Goal: Transaction & Acquisition: Purchase product/service

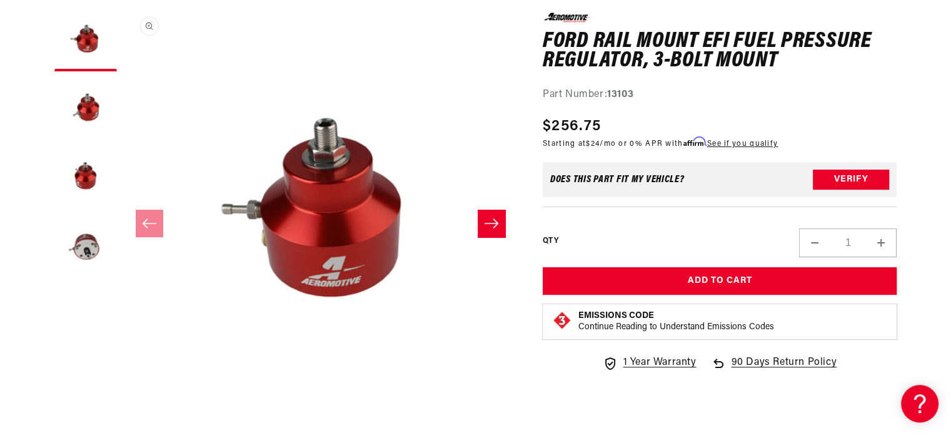
scroll to position [188, 0]
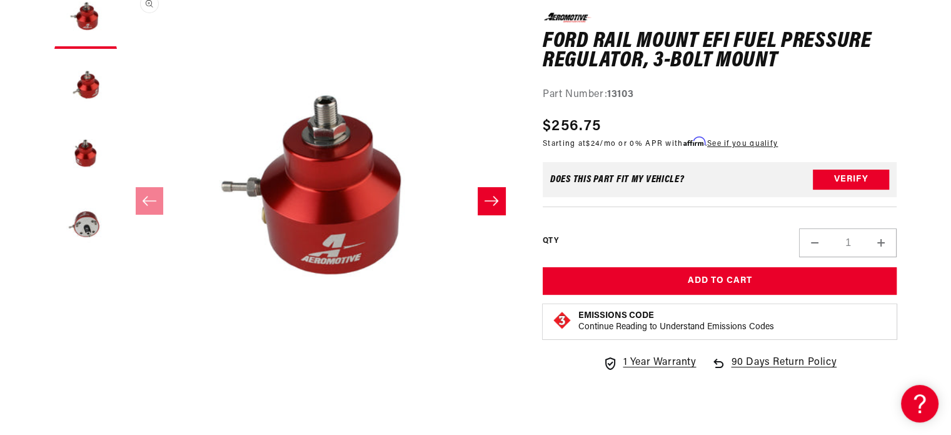
click at [89, 227] on button "Load image 4 in gallery view" at bounding box center [85, 224] width 63 height 63
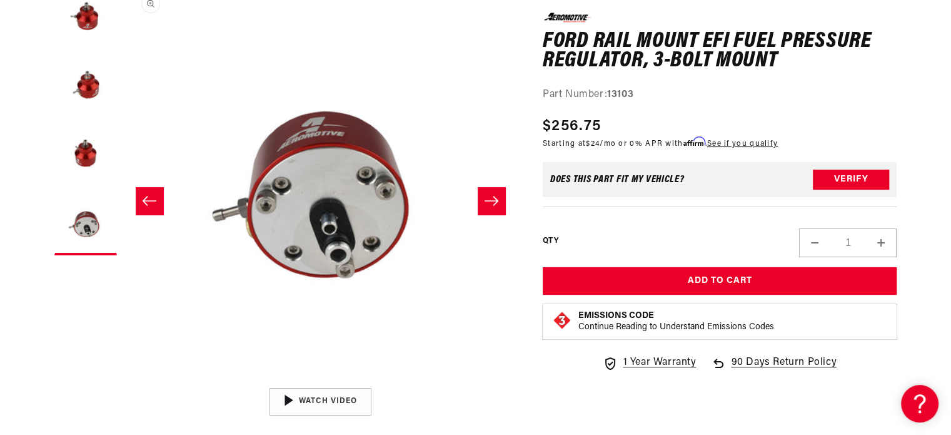
scroll to position [0, 1185]
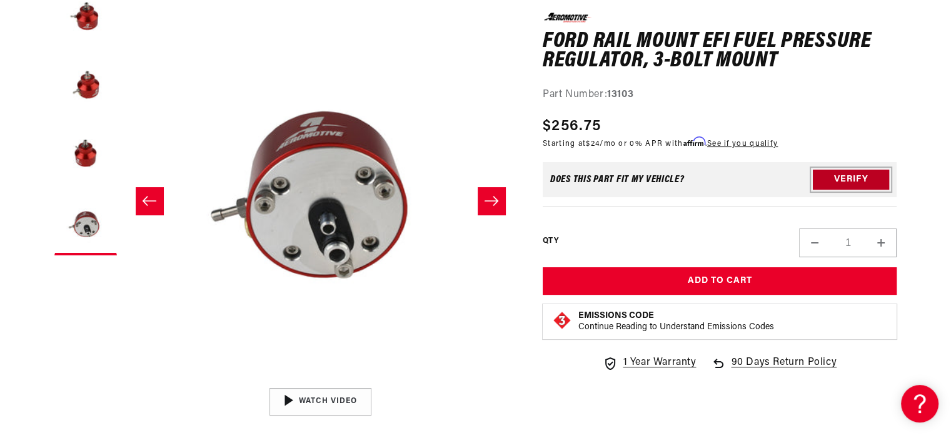
click at [836, 178] on button "Verify" at bounding box center [851, 179] width 76 height 20
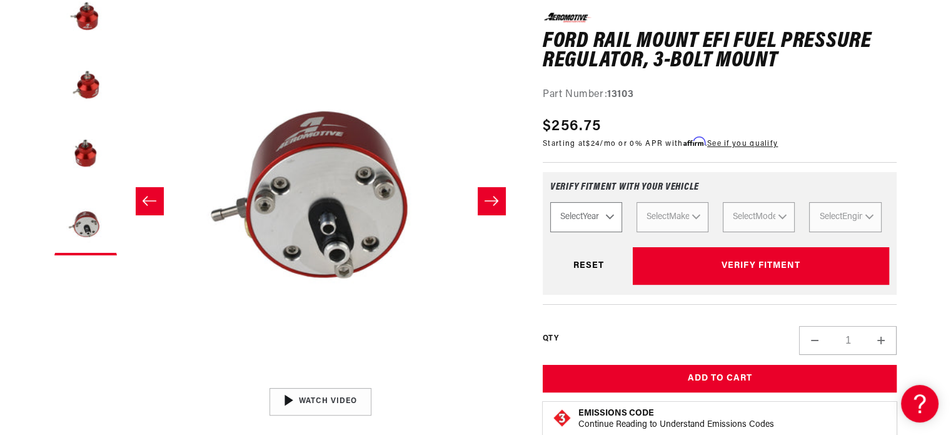
click at [609, 215] on select "Select Year [DATE] 2022 2021 2020 2019 2018 2017 2016 2015 2014 2013 2012 2011 …" at bounding box center [586, 217] width 72 height 30
select select "2002"
click at [550, 202] on select "Select Year [DATE] 2022 2021 2020 2019 2018 2017 2016 2015 2014 2013 2012 2011 …" at bounding box center [586, 217] width 72 height 30
select select "2002"
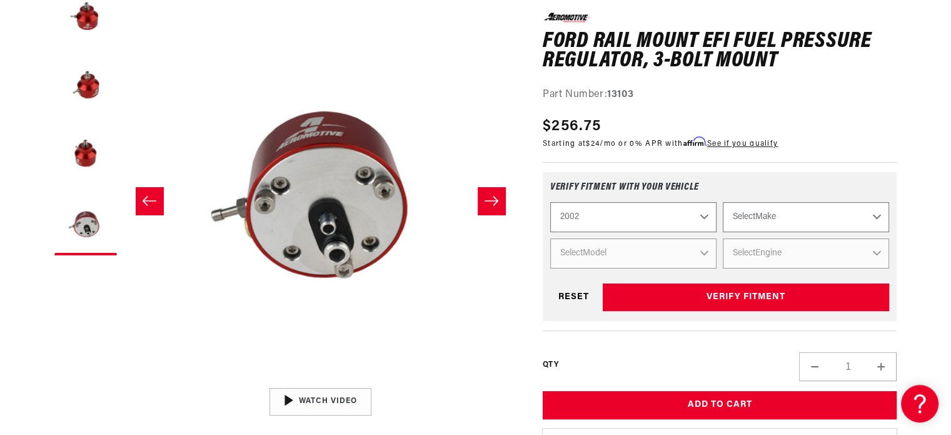
click at [826, 217] on select "Select Make Chevrolet Ford GMC Honda Jeep [GEOGRAPHIC_DATA] Mazda [GEOGRAPHIC_D…" at bounding box center [806, 217] width 166 height 30
select select "Ford"
click at [723, 202] on select "Select Make Chevrolet Ford GMC Honda Jeep [GEOGRAPHIC_DATA] Mazda [GEOGRAPHIC_D…" at bounding box center [806, 217] width 166 height 30
select select "Ford"
click at [694, 253] on select "Select Model Expedition F-150 F-250 Mustang" at bounding box center [633, 253] width 166 height 30
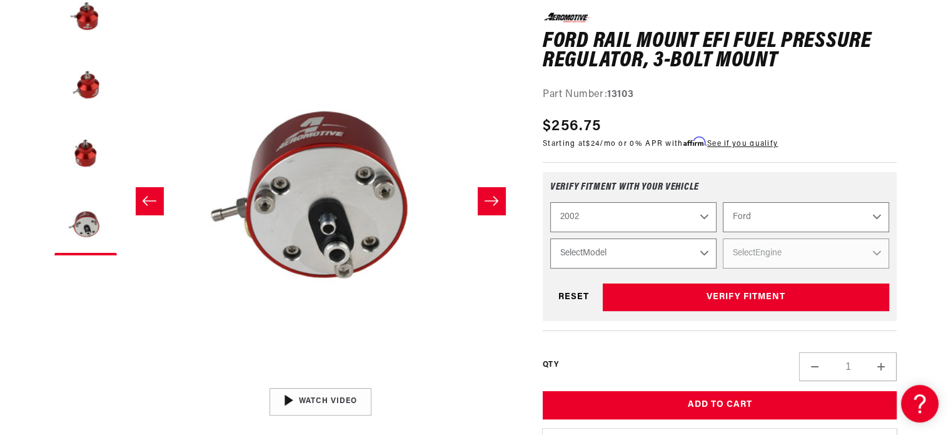
select select "Mustang"
click at [550, 238] on select "Select Model Expedition F-150 F-250 Mustang" at bounding box center [633, 253] width 166 height 30
select select "Mustang"
click at [804, 249] on select "Select Engine 4.6L" at bounding box center [806, 253] width 166 height 30
select select "4.6L"
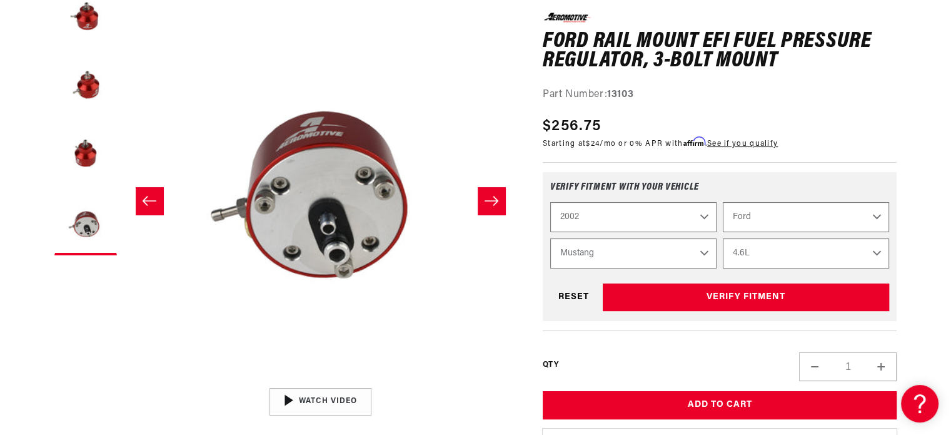
click at [723, 238] on select "Select Engine 4.6L" at bounding box center [806, 253] width 166 height 30
select select "Engine"
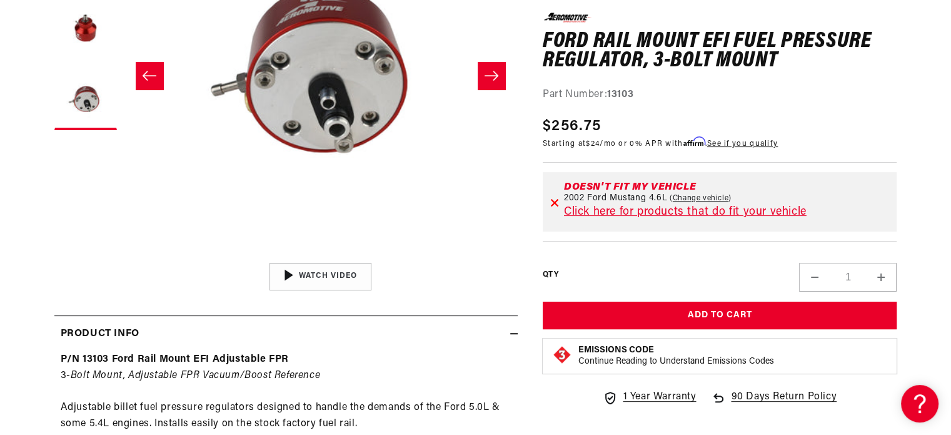
scroll to position [250, 0]
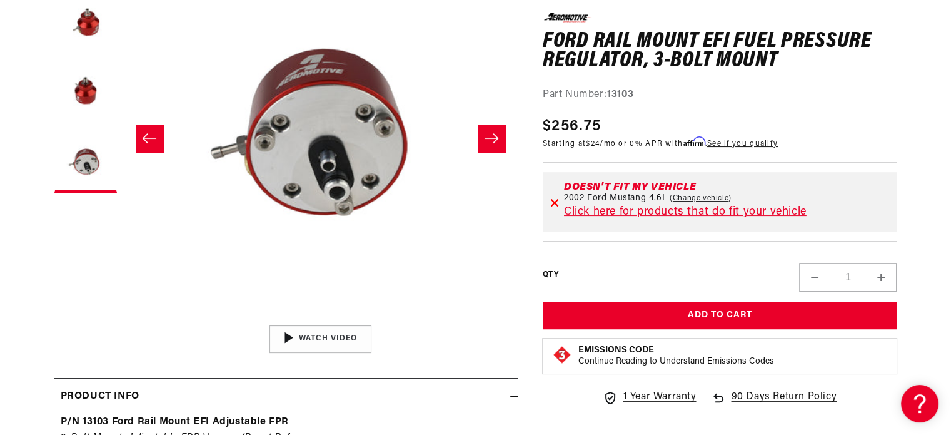
click at [554, 200] on icon at bounding box center [554, 202] width 9 height 9
click at [555, 203] on icon at bounding box center [554, 202] width 7 height 7
click at [722, 235] on div "Doesn't fit my vehicle 2002 Ford Mustang 4.6L Change vehicle Click here for pro…" at bounding box center [720, 201] width 355 height 79
drag, startPoint x: 725, startPoint y: 256, endPoint x: 716, endPoint y: 256, distance: 9.4
click at [720, 256] on div "QTY Decrease quantity for Ford Rail Mount EFI Fuel Pressure Regulator, 3-Bolt M…" at bounding box center [720, 265] width 355 height 51
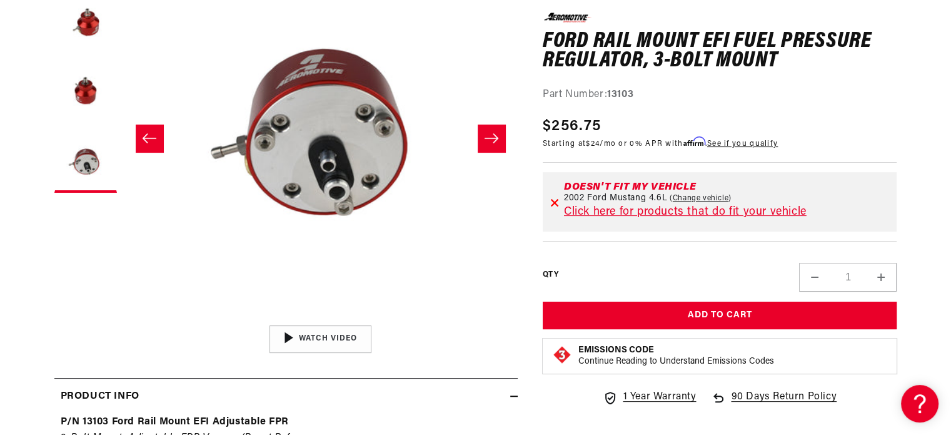
click at [716, 256] on div "QTY Decrease quantity for Ford Rail Mount EFI Fuel Pressure Regulator, 3-Bolt M…" at bounding box center [720, 265] width 355 height 51
click at [702, 196] on link "Change vehicle" at bounding box center [701, 198] width 62 height 10
select select "2002"
select select "Ford"
select select "Mustang"
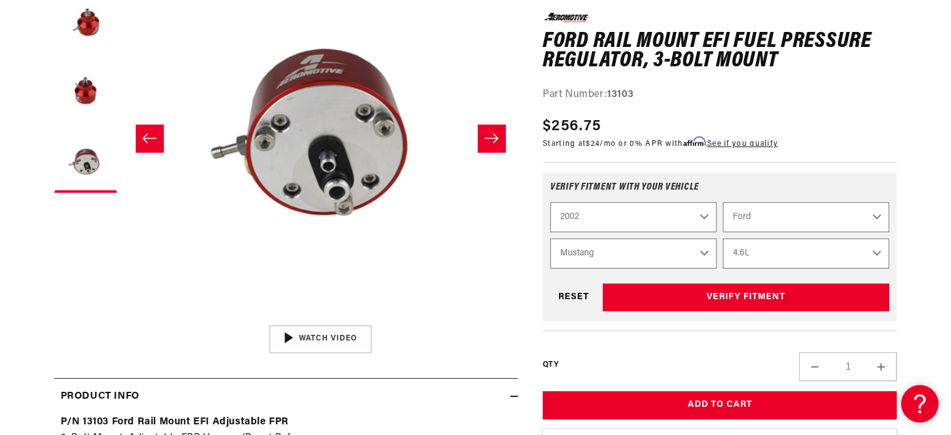
click at [706, 216] on select "2023 2022 2021 2020 2019 2018 2017 2016 2015 2014 2013 2012 2011 2010 2009 2008…" at bounding box center [633, 217] width 166 height 30
click at [550, 202] on select "2023 2022 2021 2020 2019 2018 2017 2016 2015 2014 2013 2012 2011 2010 2009 2008…" at bounding box center [633, 217] width 166 height 30
select select "1994"
click at [791, 251] on select "Select Engine 3.8L 5.0L" at bounding box center [806, 253] width 166 height 30
select select "5.0L"
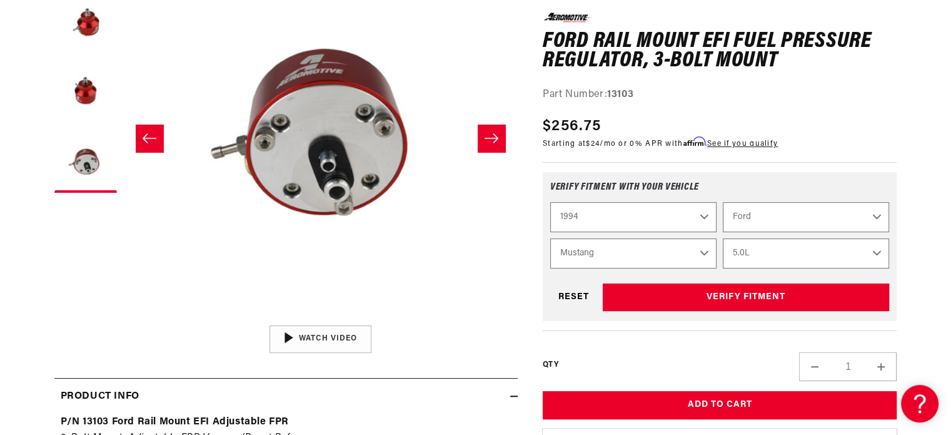
click at [723, 238] on select "Select Engine 3.8L 5.0L" at bounding box center [806, 253] width 166 height 30
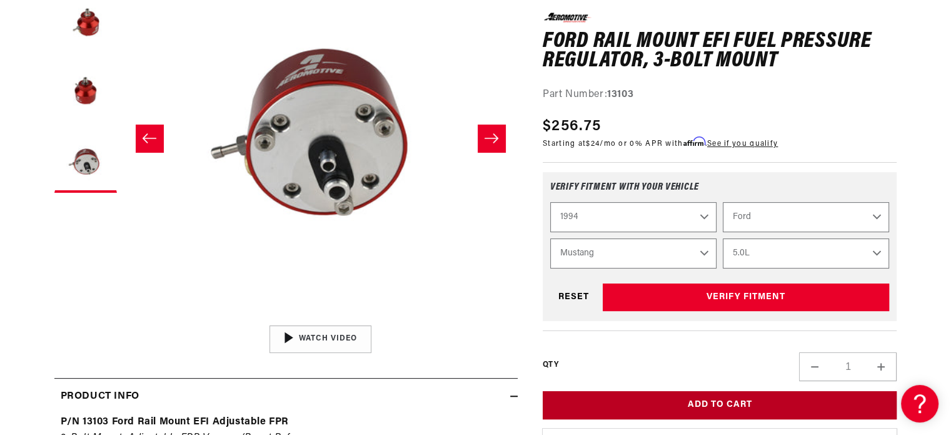
select select "Engine"
